Goal: Check status

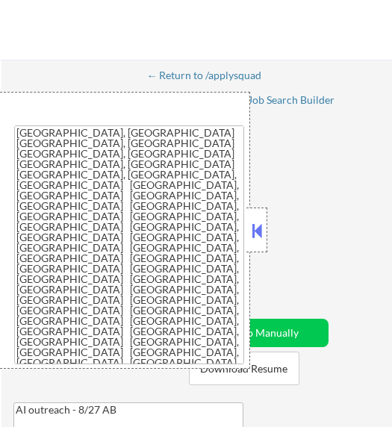
select select ""applied""
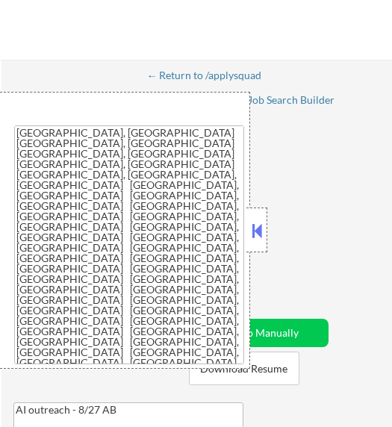
select select ""applied""
select select ""pending""
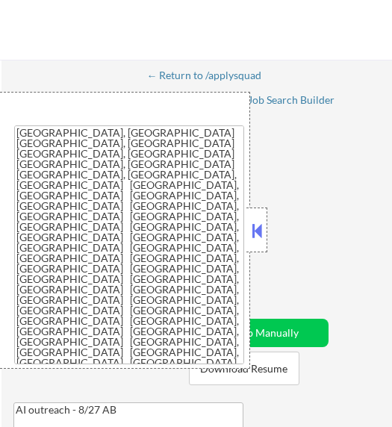
select select ""pending""
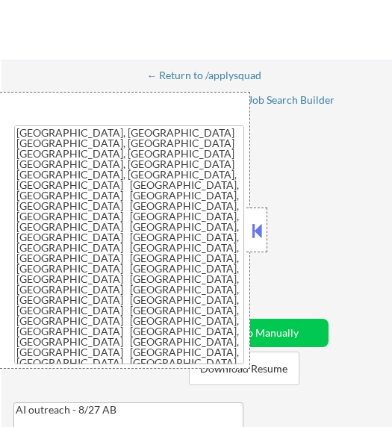
select select ""pending""
